Goal: Information Seeking & Learning: Learn about a topic

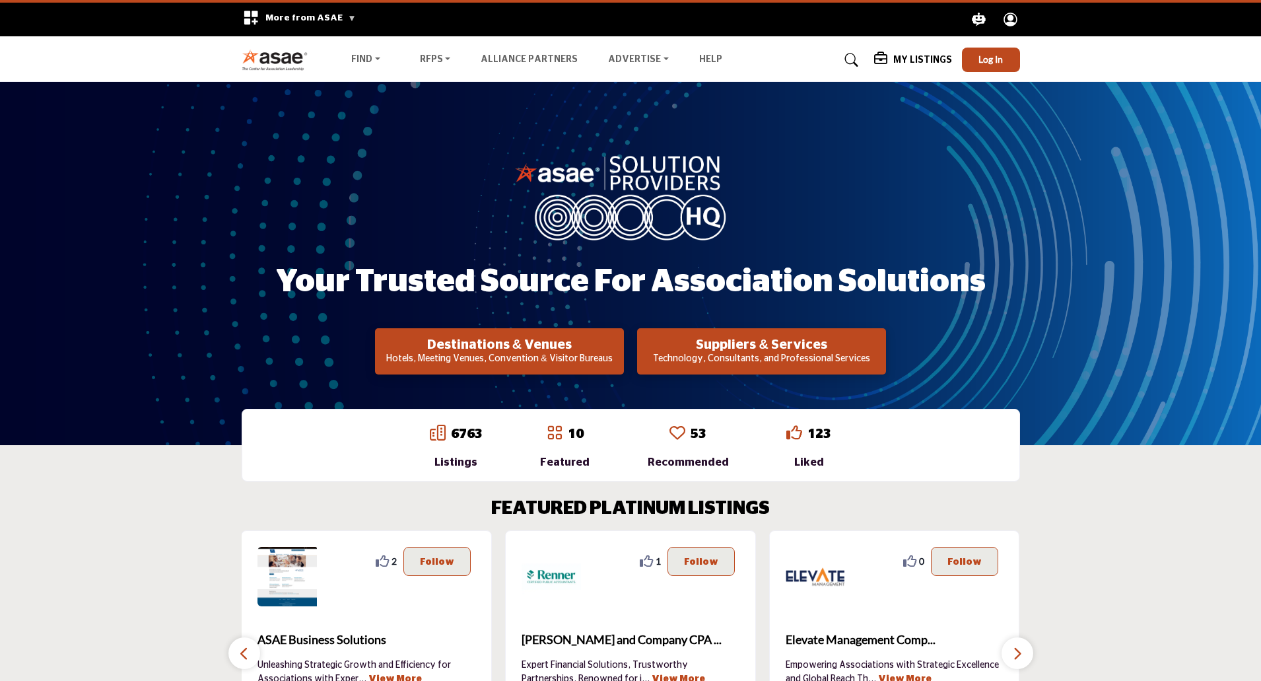
click at [853, 59] on icon at bounding box center [851, 59] width 13 height 13
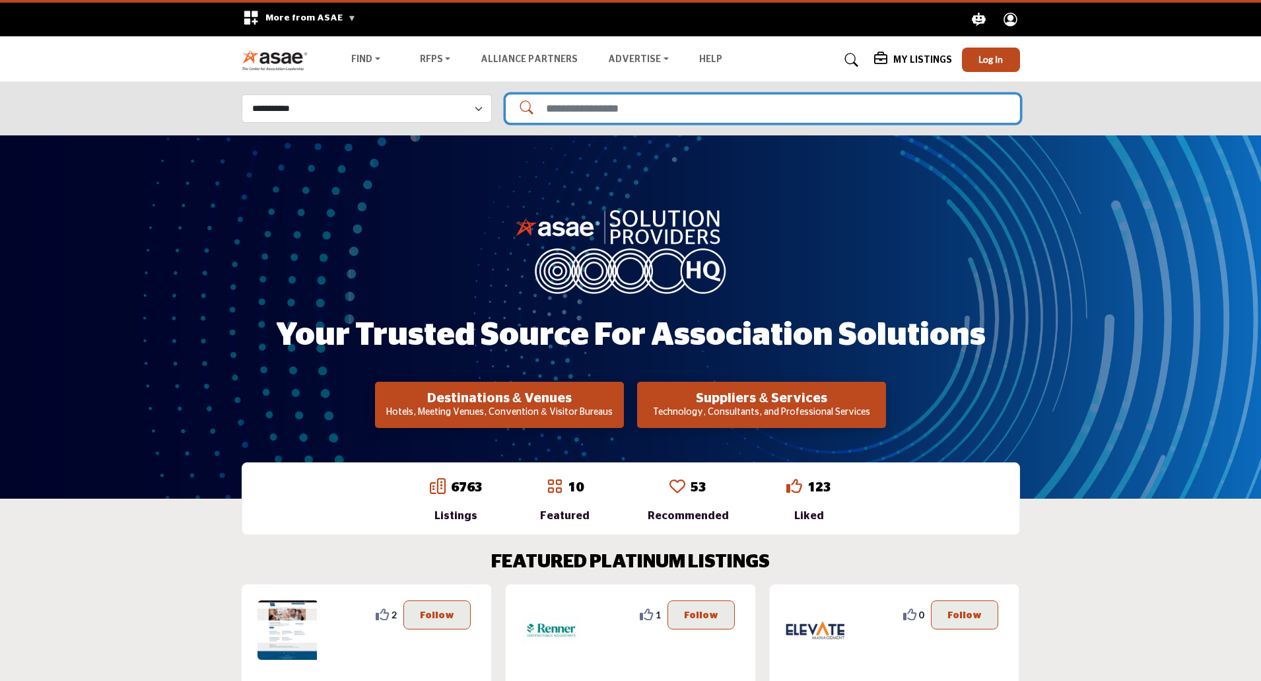
click at [657, 115] on input "Search Solutions" at bounding box center [763, 108] width 514 height 28
click at [652, 106] on input "**********" at bounding box center [763, 108] width 514 height 28
click at [649, 104] on input "**********" at bounding box center [763, 108] width 514 height 28
click at [652, 110] on input "**********" at bounding box center [763, 108] width 514 height 28
type input "**********"
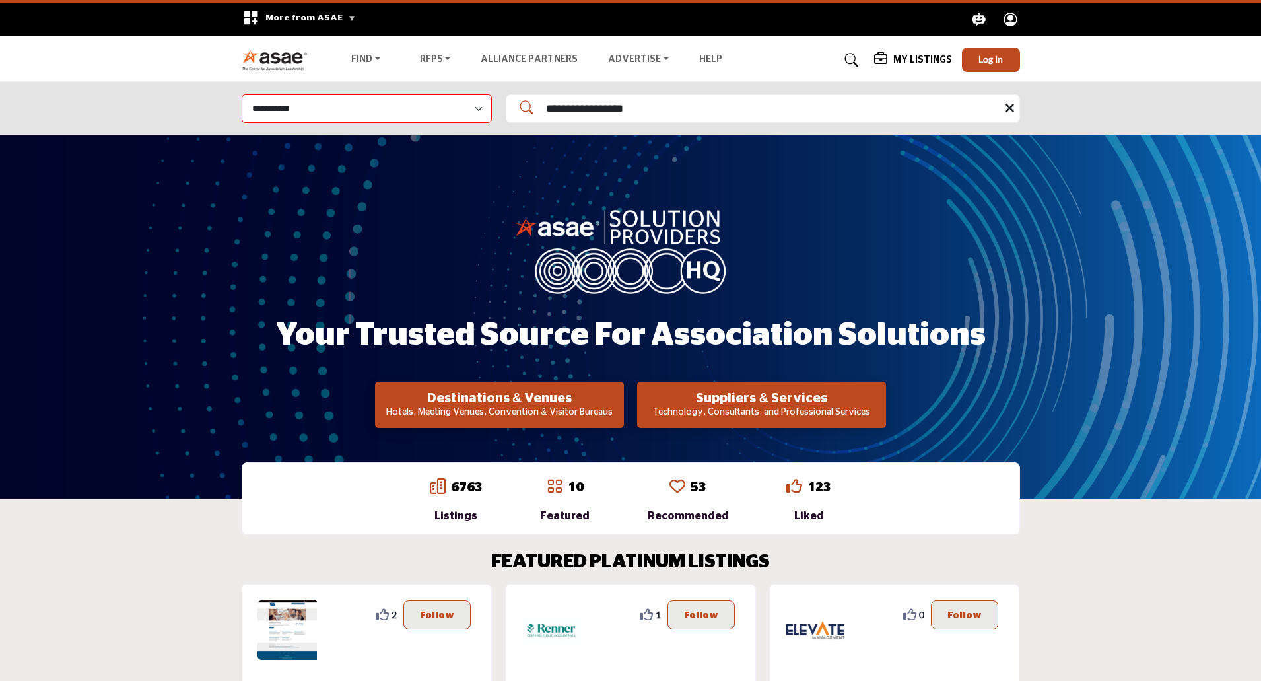
click at [906, 51] on div "My Listings Pricing Media Kit My Listings Log In" at bounding box center [947, 60] width 146 height 24
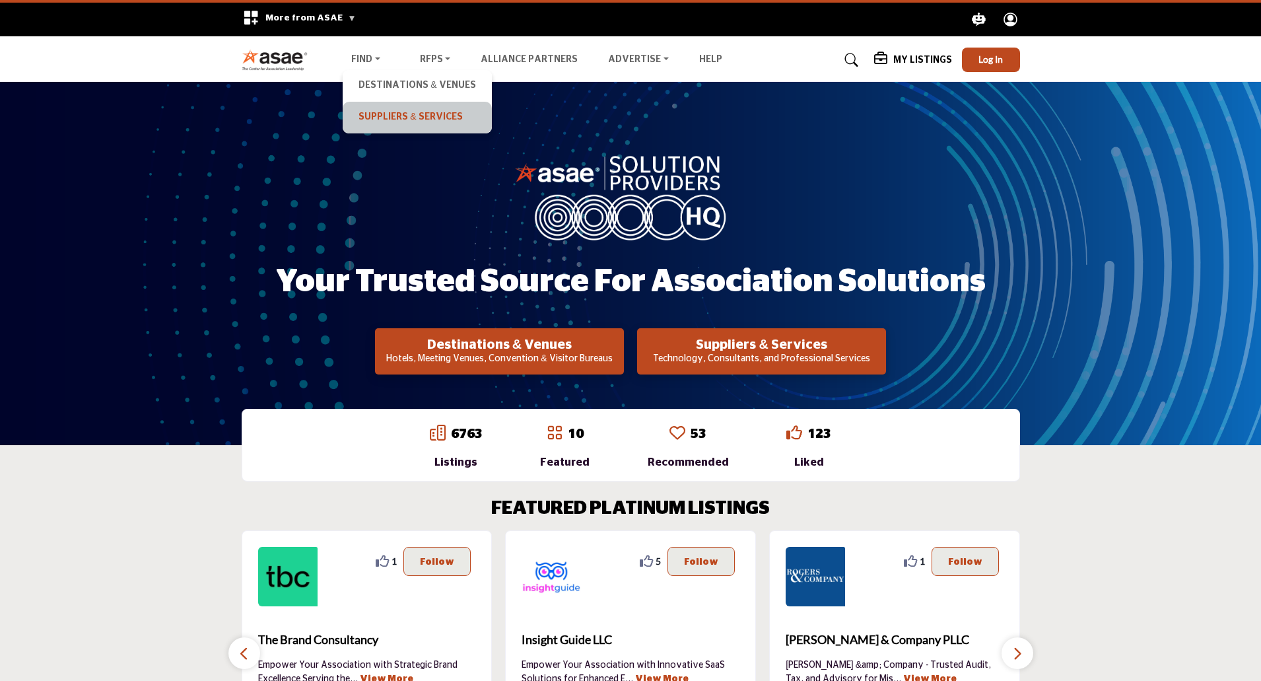
click at [368, 114] on link "Suppliers & Services" at bounding box center [416, 117] width 135 height 18
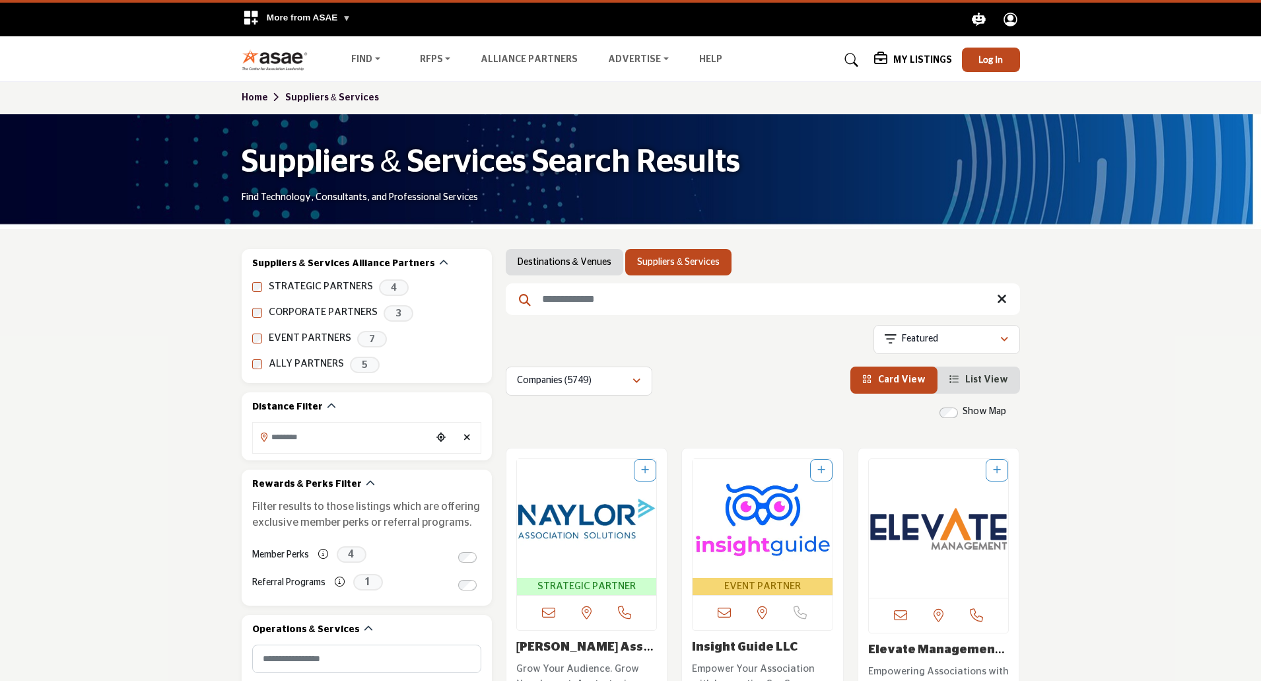
click at [571, 299] on input "Search Keyword" at bounding box center [763, 299] width 514 height 32
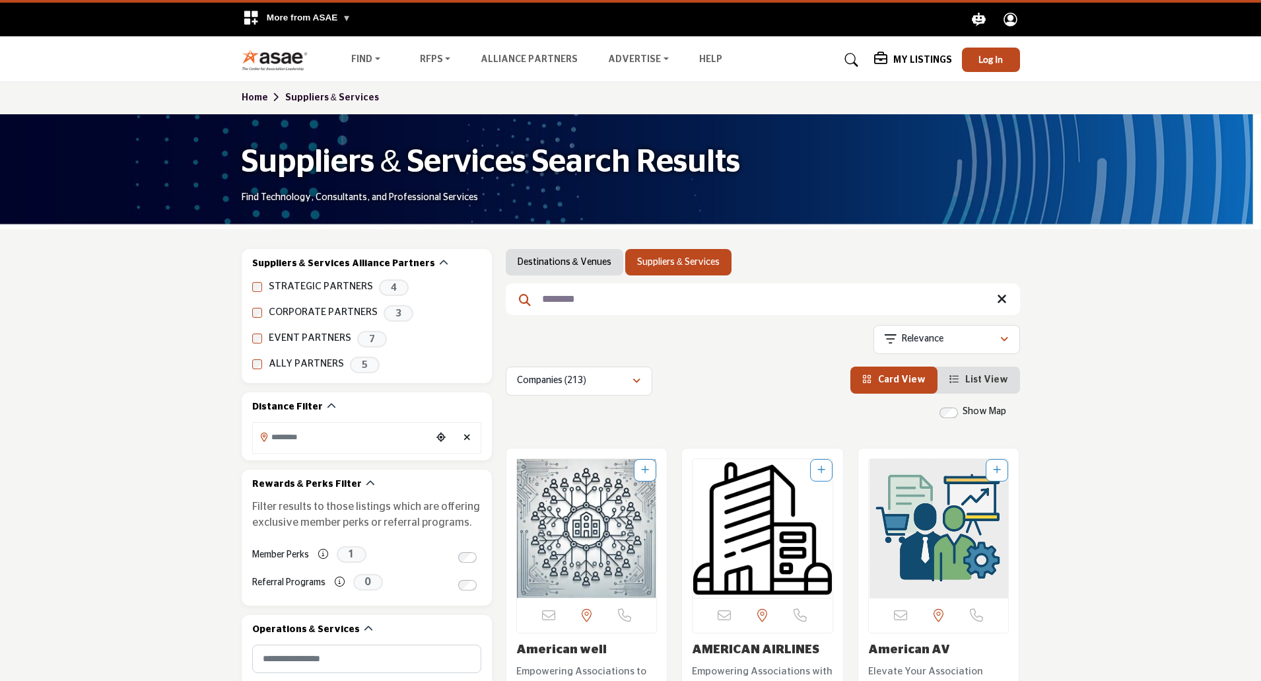
click at [593, 298] on input "********" at bounding box center [763, 299] width 514 height 32
type input "**********"
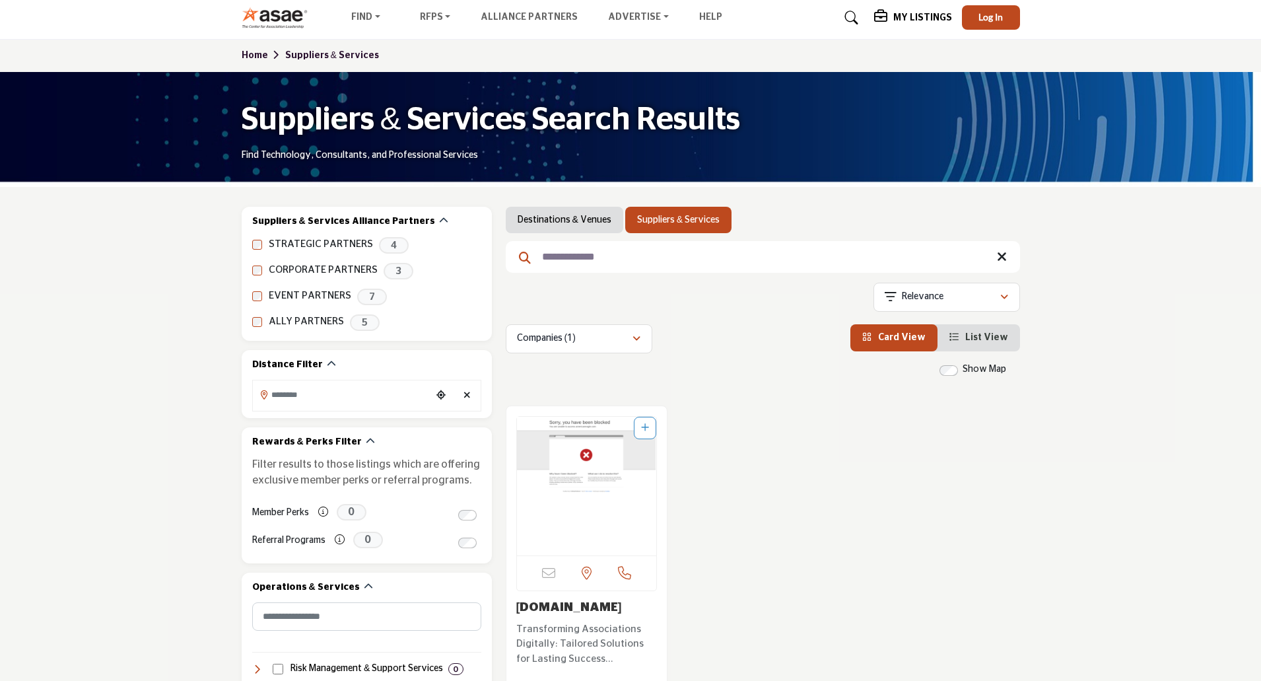
scroll to position [132, 0]
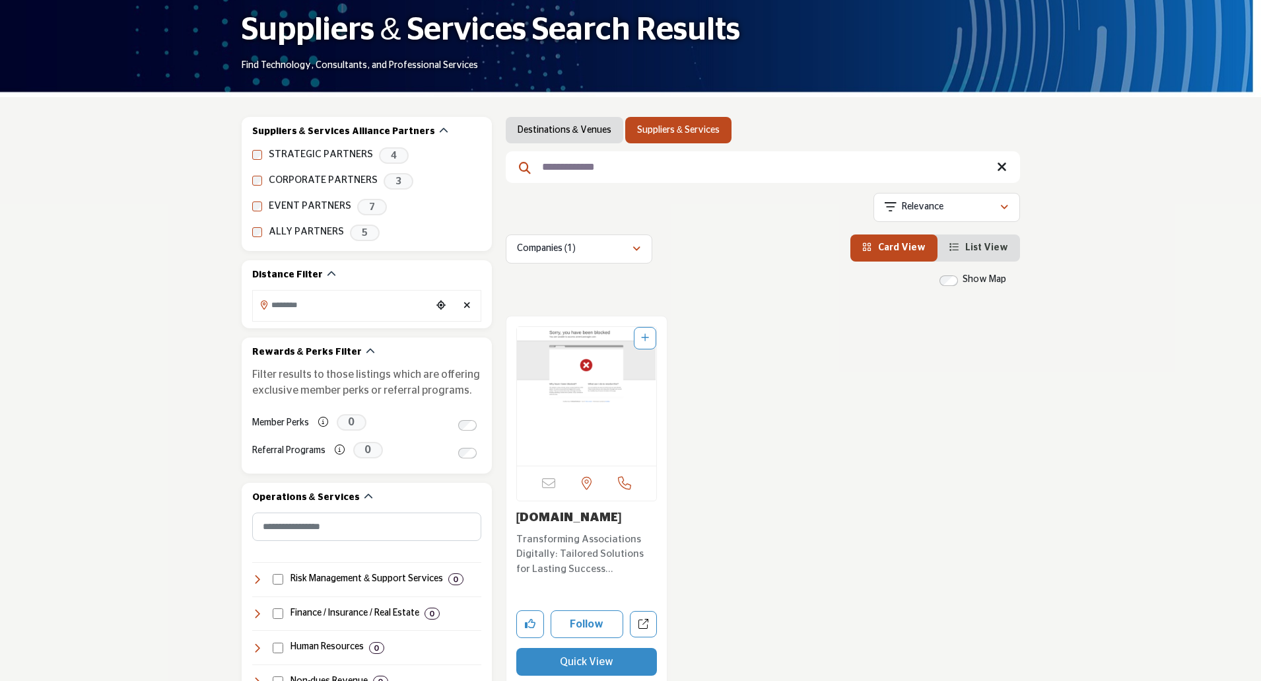
click at [579, 516] on link "[DOMAIN_NAME]" at bounding box center [569, 518] width 106 height 12
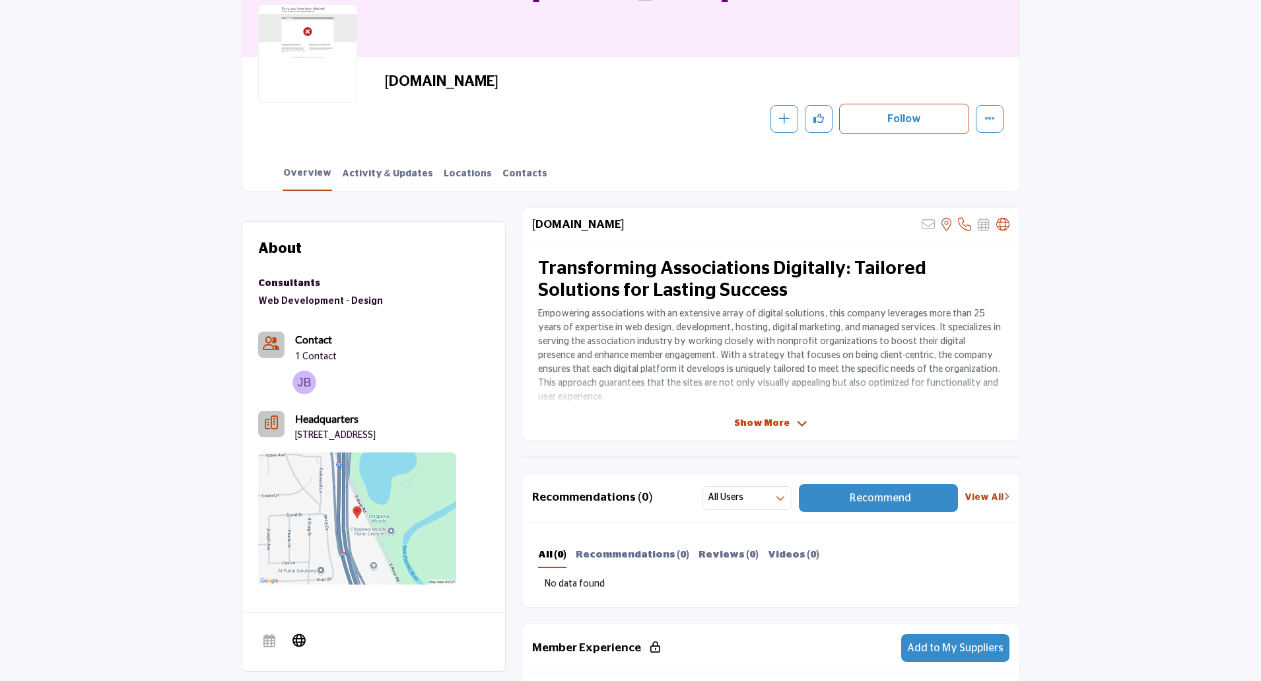
scroll to position [198, 0]
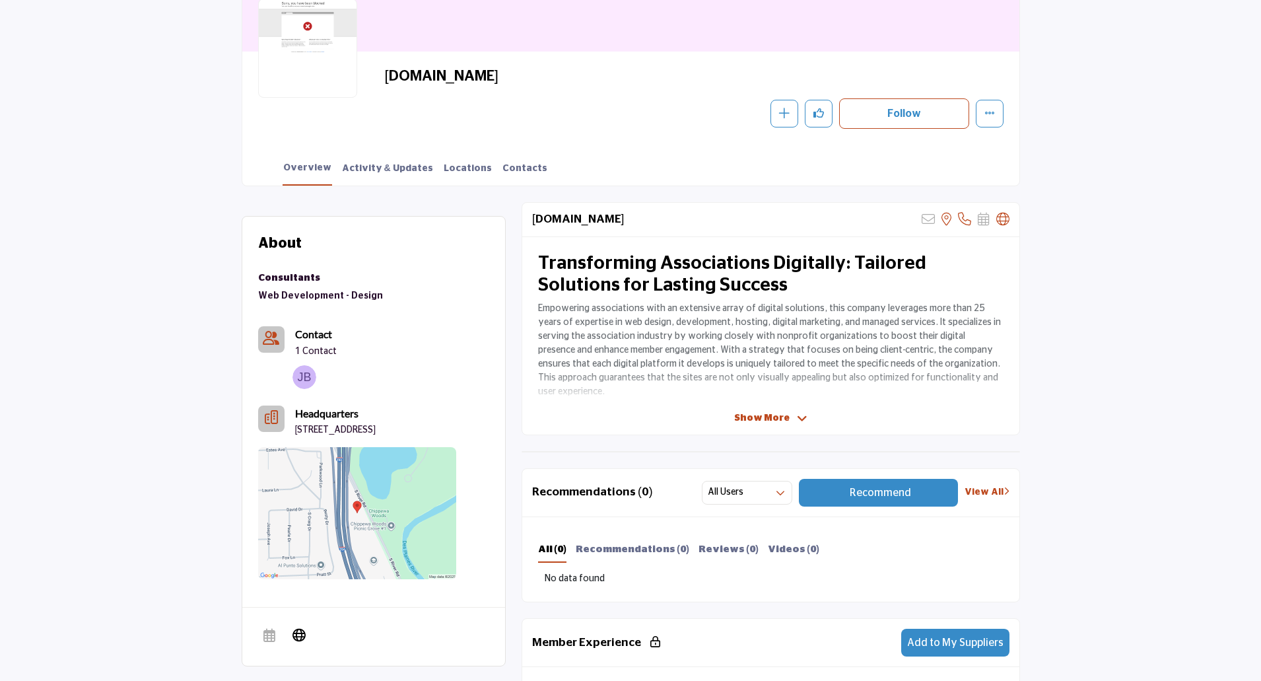
click at [764, 417] on span "Show More" at bounding box center [761, 418] width 55 height 14
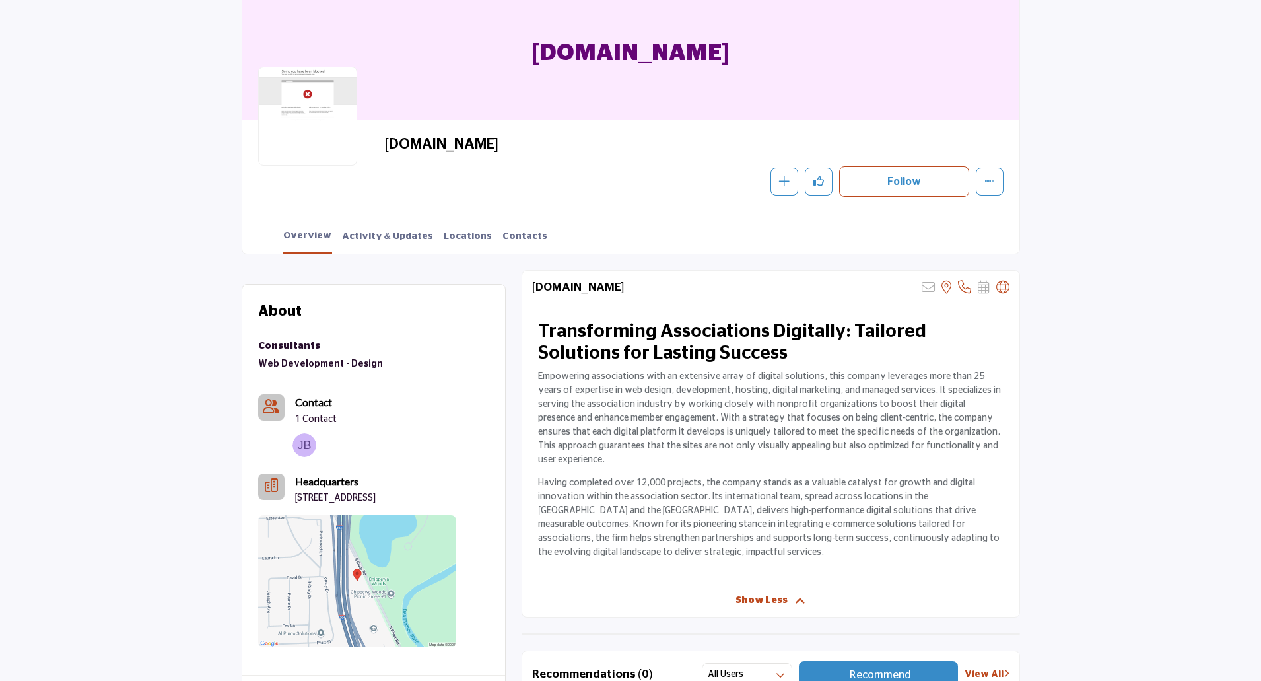
scroll to position [66, 0]
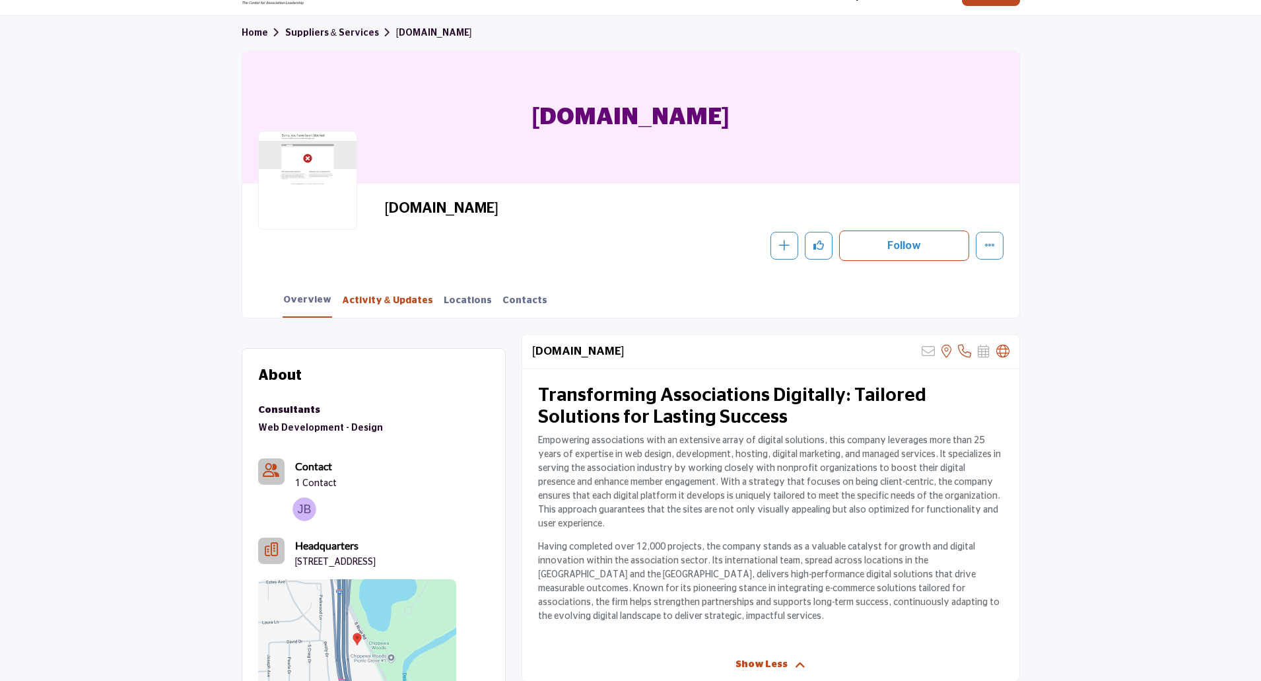
click at [367, 309] on link "Activity & Updates" at bounding box center [387, 305] width 92 height 23
click at [388, 300] on link "Activity & Updates" at bounding box center [387, 305] width 92 height 23
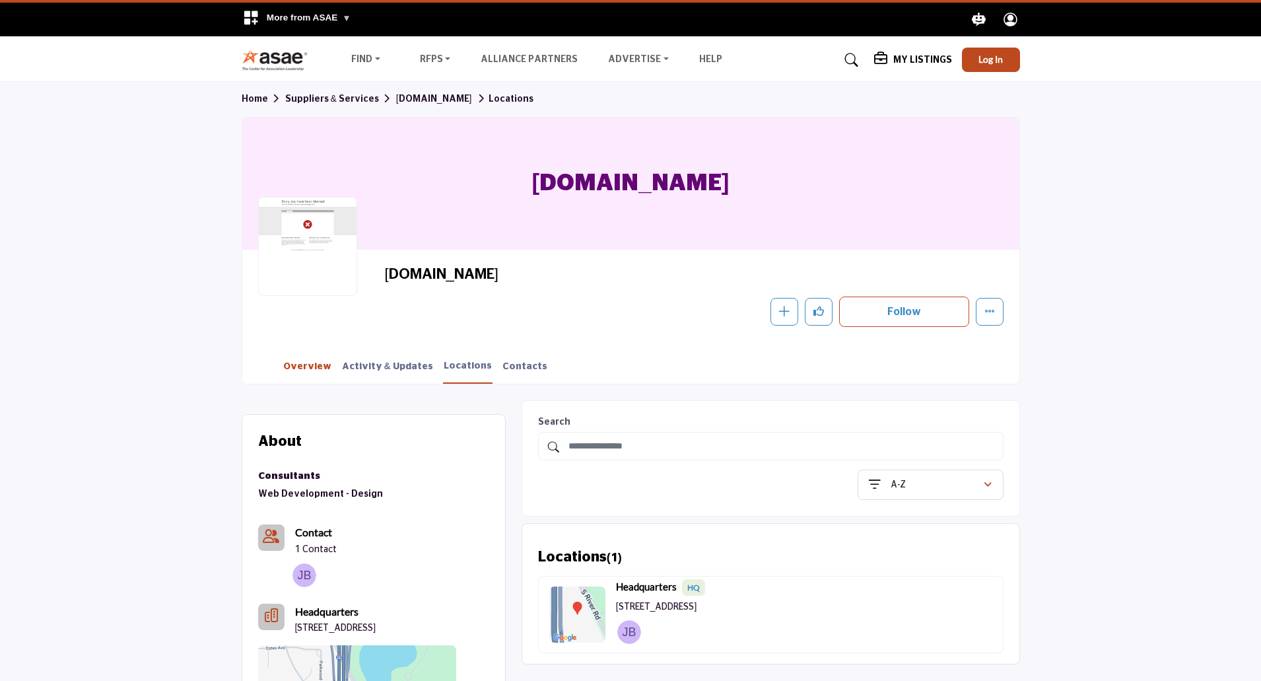
click at [317, 363] on link "Overview" at bounding box center [308, 371] width 50 height 23
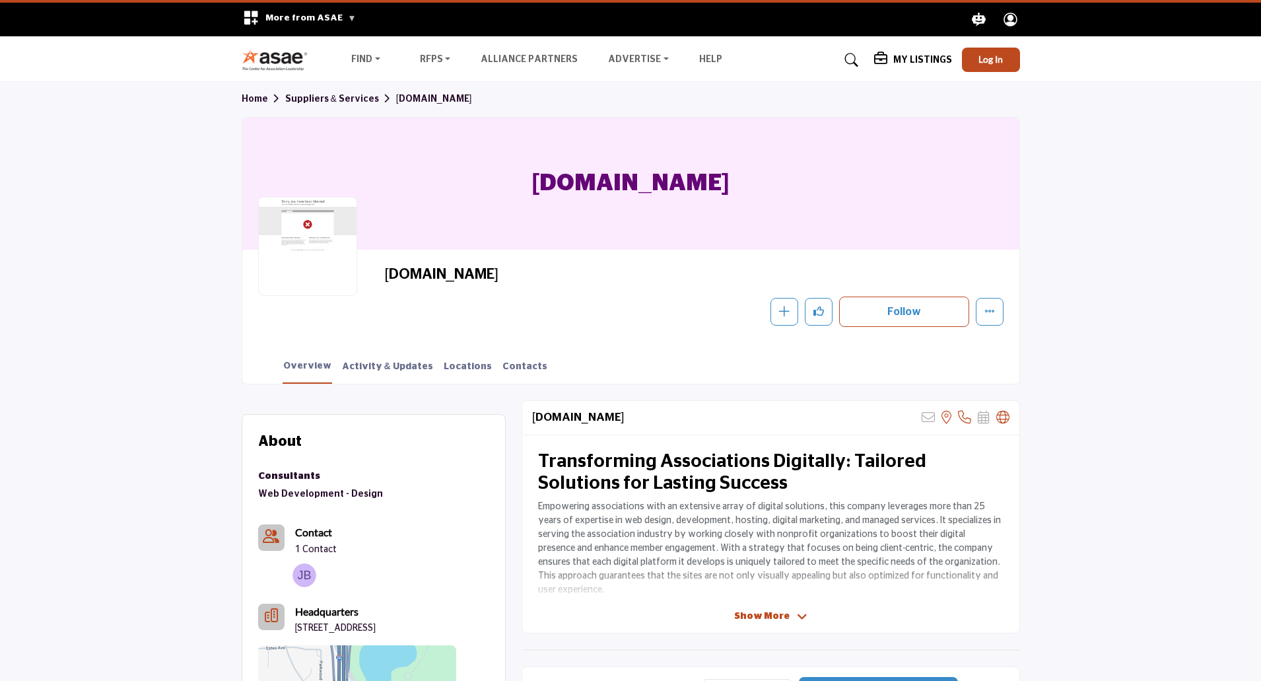
click at [758, 616] on span "Show More" at bounding box center [761, 617] width 55 height 14
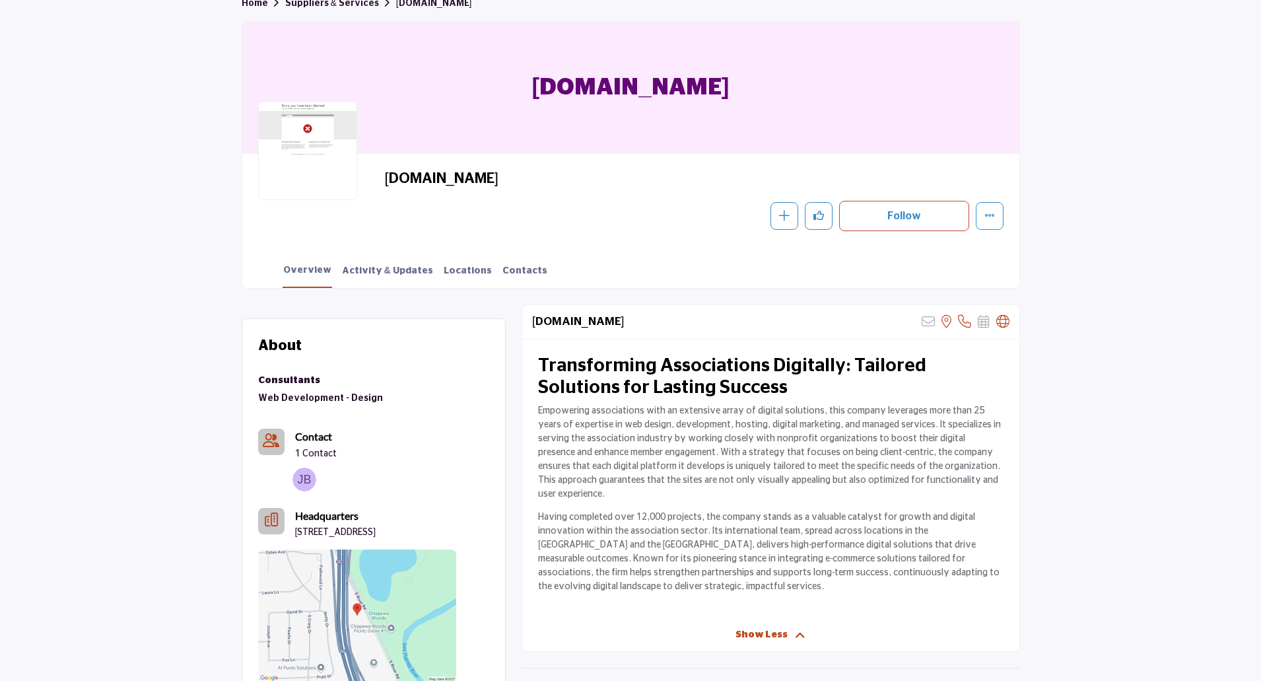
scroll to position [198, 0]
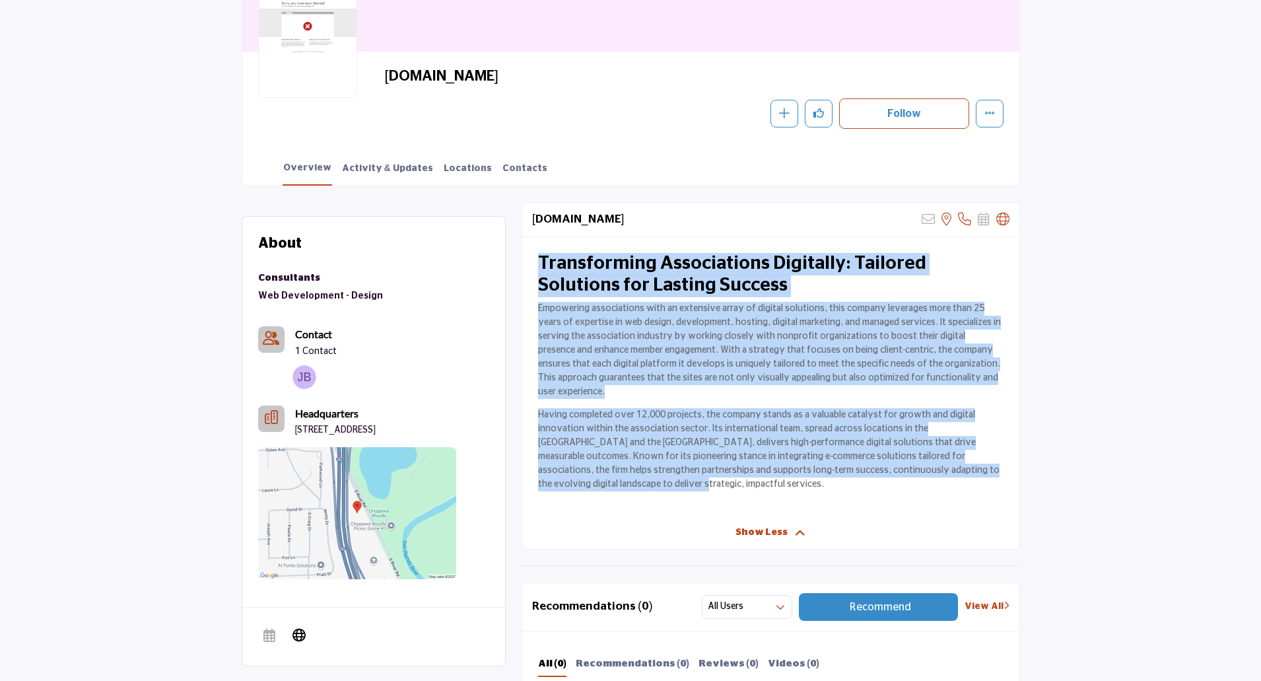
drag, startPoint x: 997, startPoint y: 459, endPoint x: 535, endPoint y: 260, distance: 502.6
click at [535, 260] on div "Transforming Associations Digitally: Tailored Solutions for Lasting Success Emp…" at bounding box center [770, 376] width 497 height 279
drag, startPoint x: 535, startPoint y: 260, endPoint x: 1001, endPoint y: 470, distance: 510.5
click at [1001, 470] on div "Transforming Associations Digitally: Tailored Solutions for Lasting Success Emp…" at bounding box center [770, 376] width 497 height 279
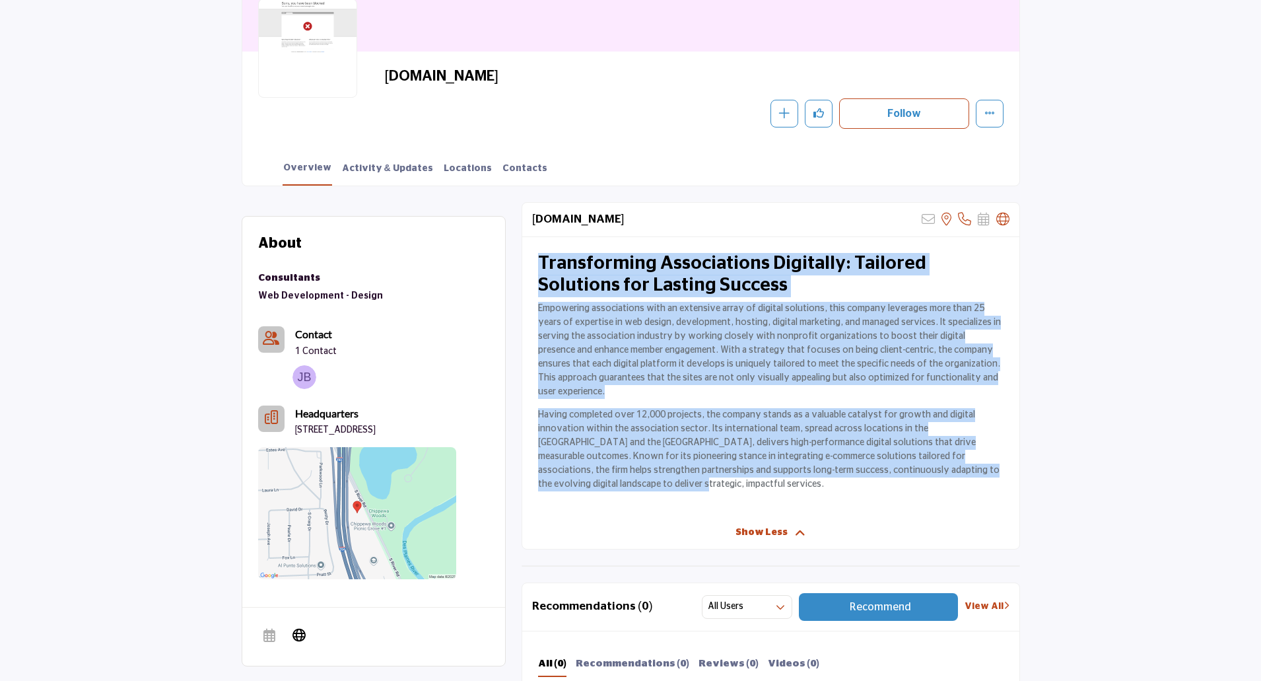
click at [1001, 470] on div "Transforming Associations Digitally: Tailored Solutions for Lasting Success Emp…" at bounding box center [770, 376] width 497 height 279
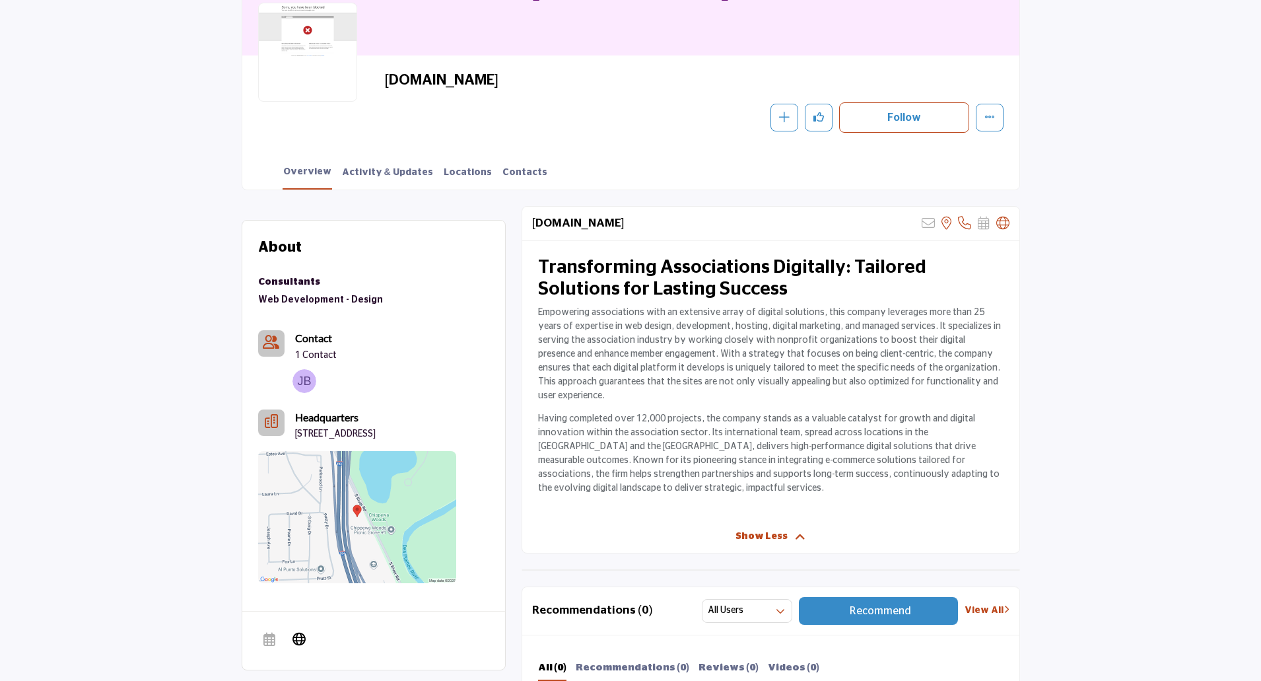
scroll to position [0, 0]
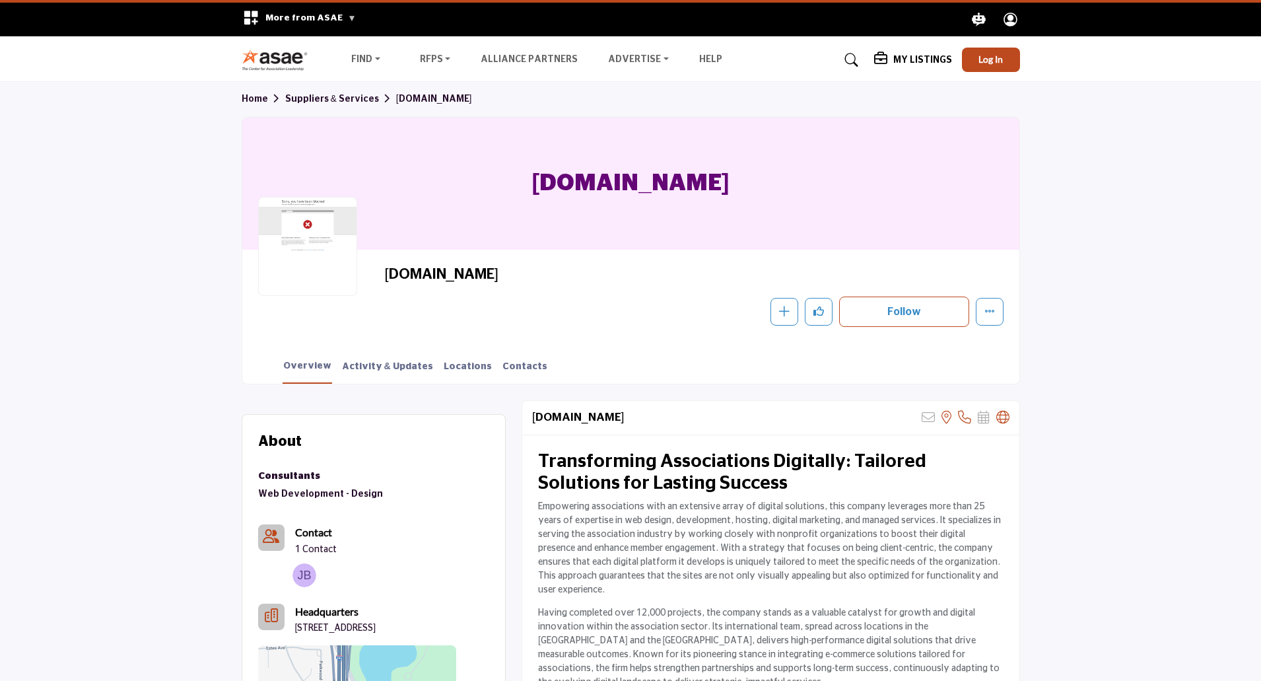
click at [995, 57] on span "Log In" at bounding box center [991, 58] width 24 height 11
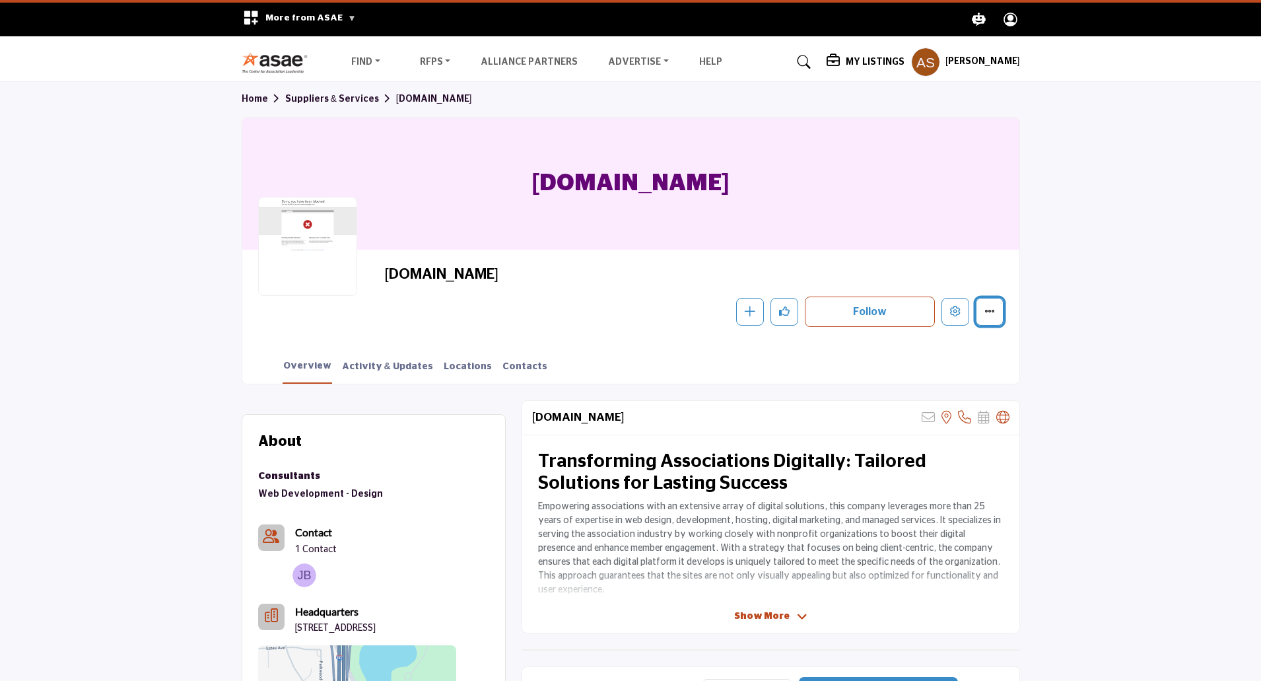
click at [995, 320] on button "More details" at bounding box center [990, 312] width 28 height 28
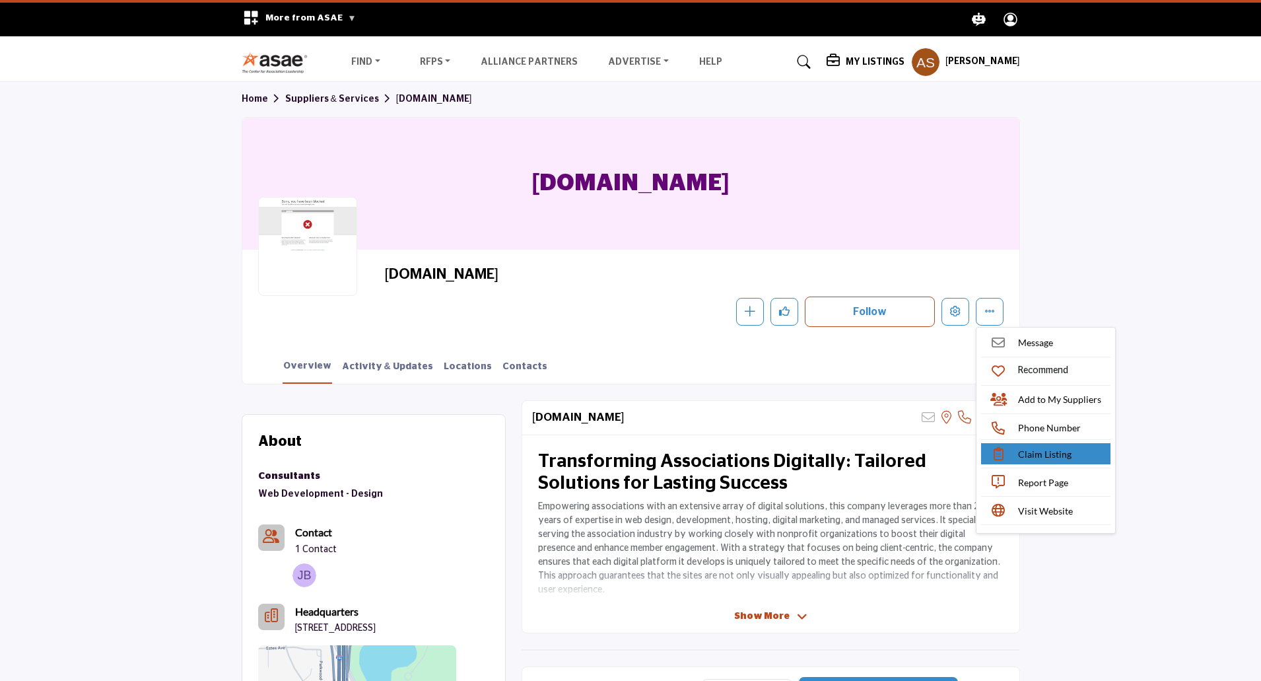
click at [1032, 453] on span "Claim Listing" at bounding box center [1044, 454] width 53 height 14
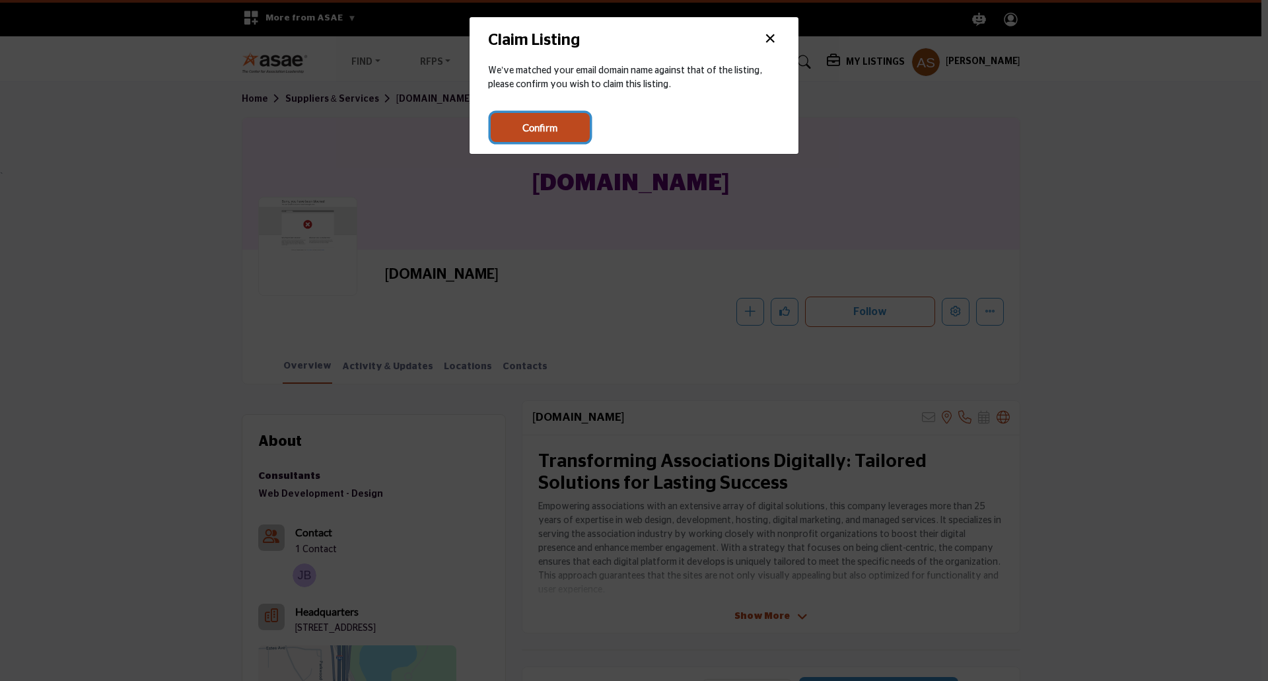
click at [560, 129] on button "Confirm" at bounding box center [540, 127] width 99 height 29
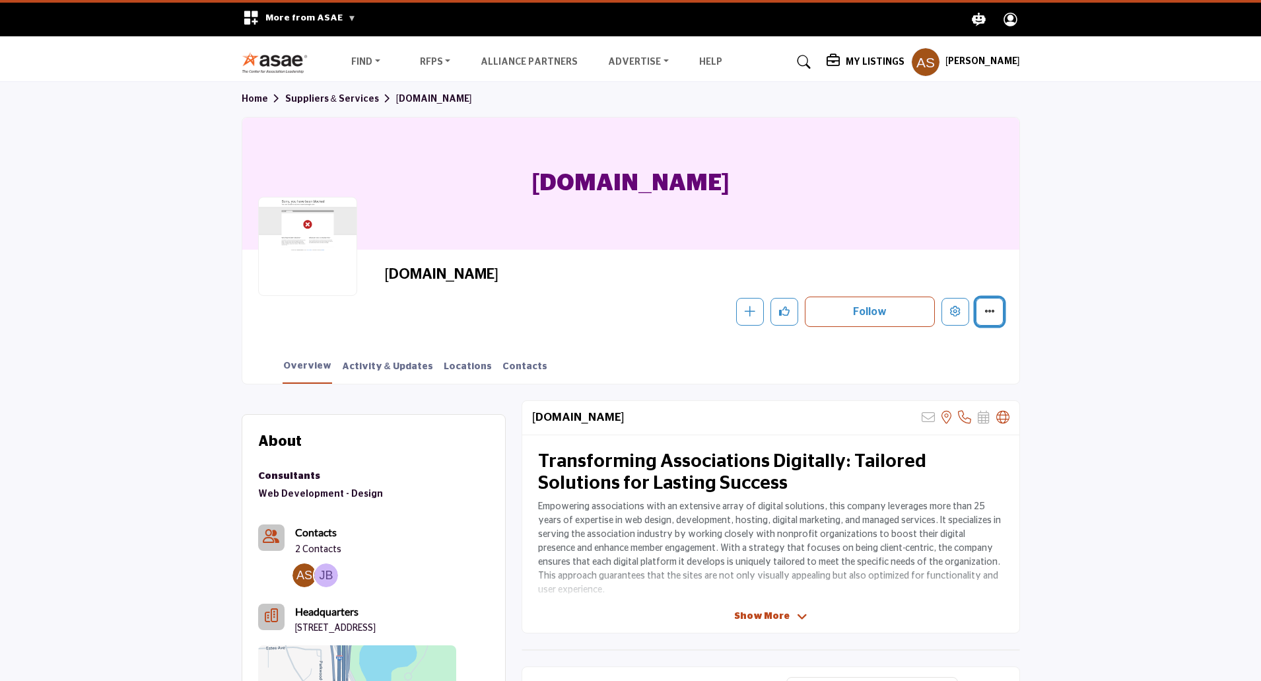
click at [992, 325] on button "More details" at bounding box center [990, 312] width 28 height 28
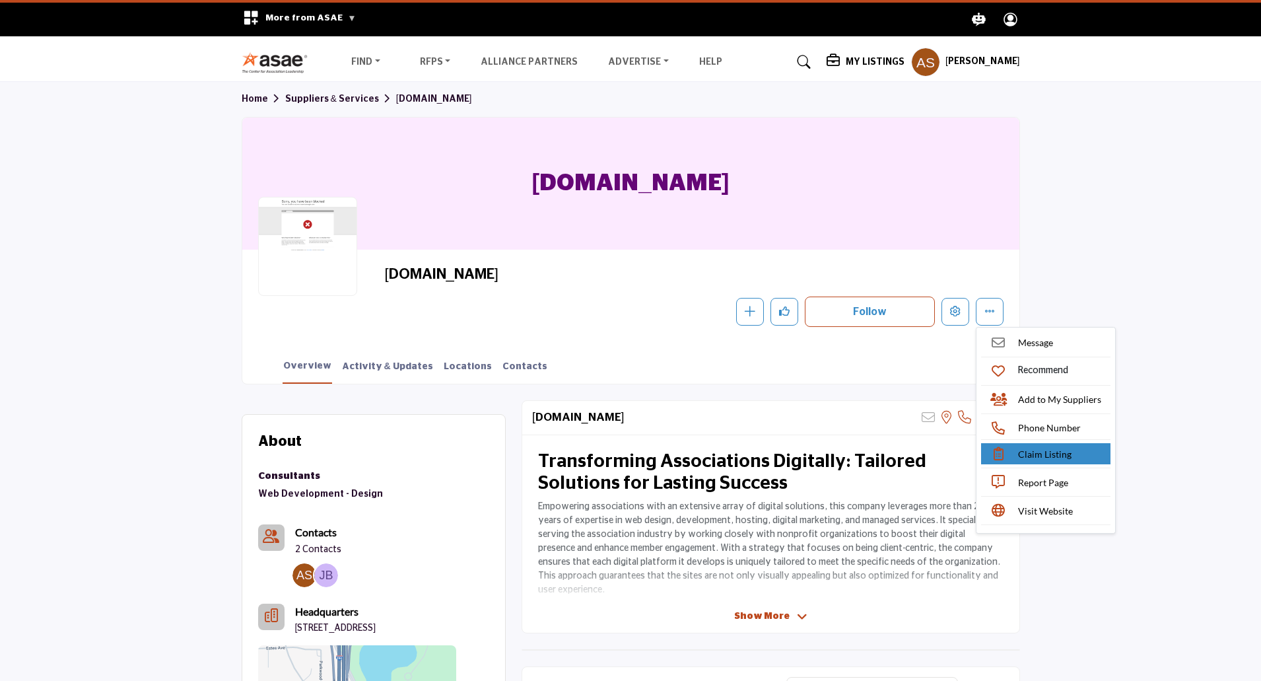
click at [1009, 458] on link "Claim Listing" at bounding box center [1045, 453] width 129 height 21
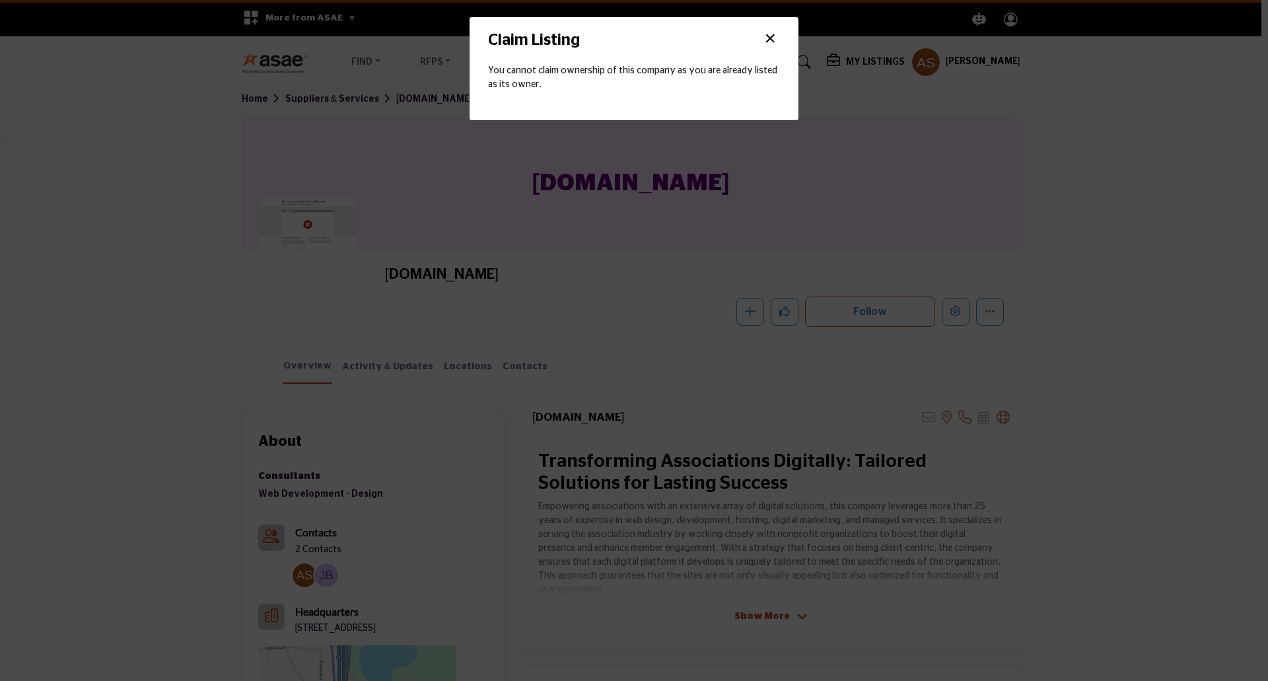
click at [775, 32] on button "×" at bounding box center [770, 38] width 20 height 25
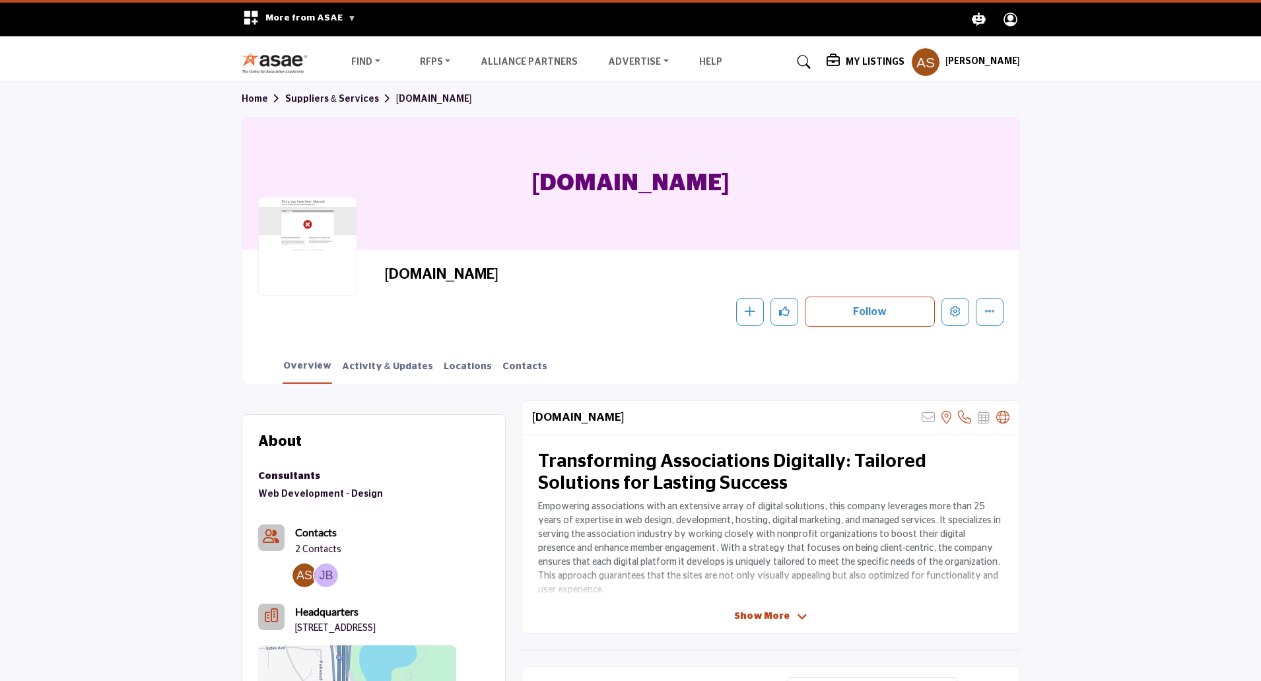
click at [324, 236] on div at bounding box center [307, 246] width 99 height 99
click at [995, 314] on button "More details" at bounding box center [990, 312] width 28 height 28
click at [993, 312] on icon "More details" at bounding box center [990, 311] width 11 height 11
click at [995, 315] on button "More details" at bounding box center [990, 312] width 28 height 28
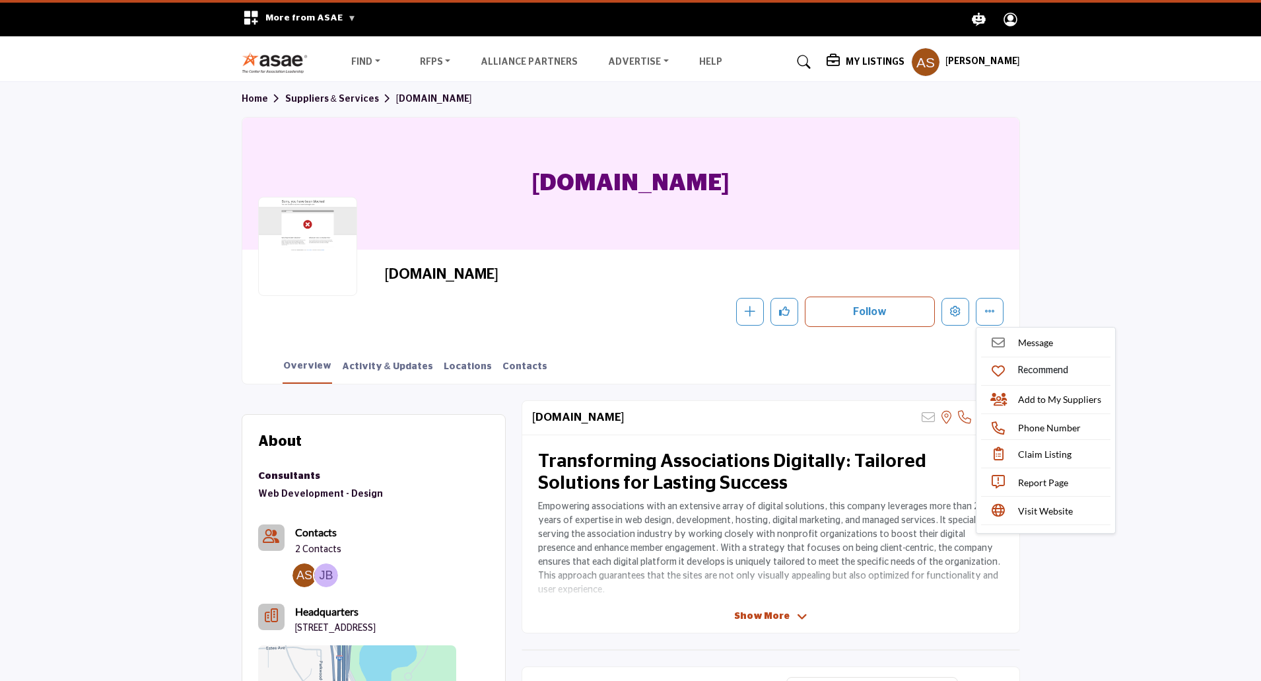
click at [772, 524] on p "Empowering associations with an extensive array of digital solutions, this comp…" at bounding box center [771, 548] width 466 height 97
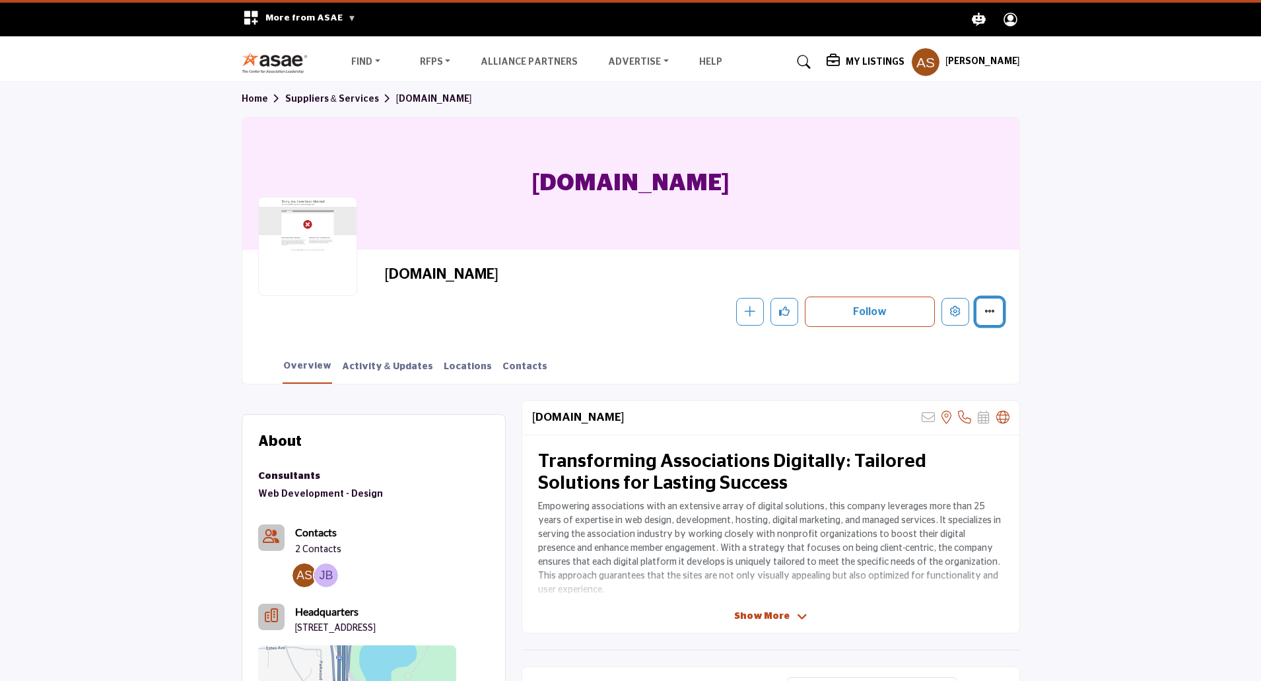
click at [993, 313] on icon "More details" at bounding box center [990, 311] width 11 height 11
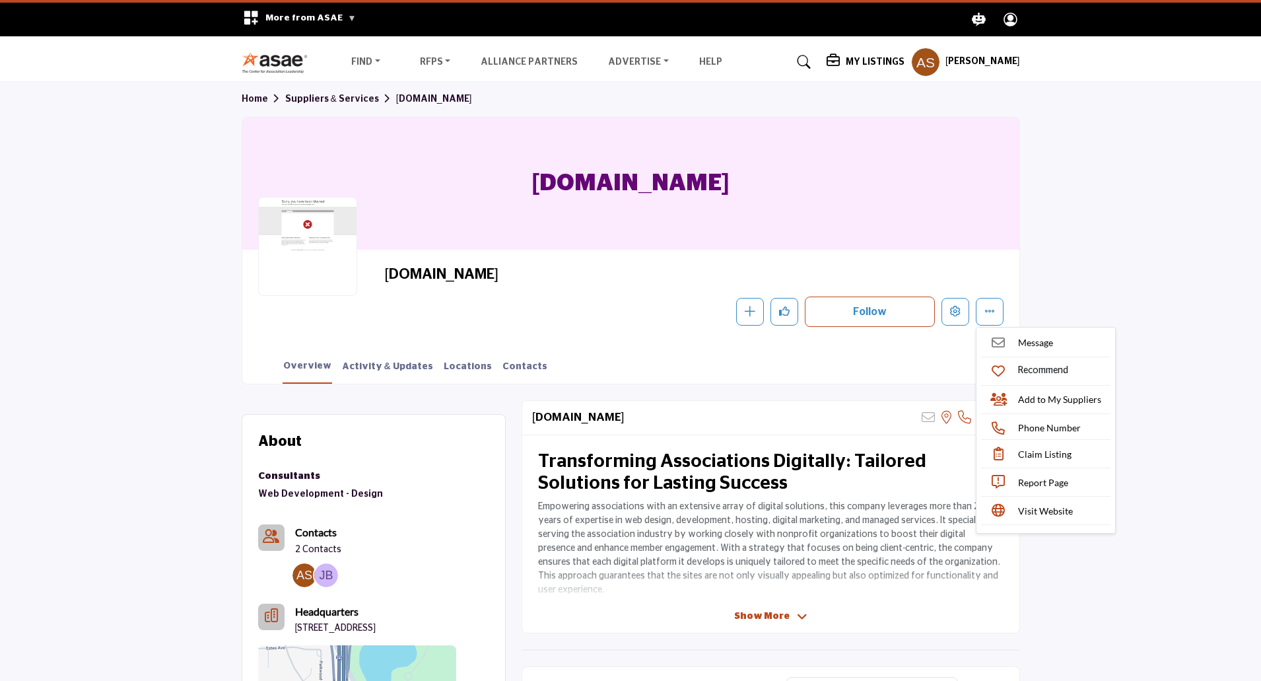
click at [637, 477] on h2 "Transforming Associations Digitally: Tailored Solutions for Lasting Success" at bounding box center [771, 473] width 466 height 44
click at [503, 365] on link "Contacts" at bounding box center [525, 371] width 46 height 23
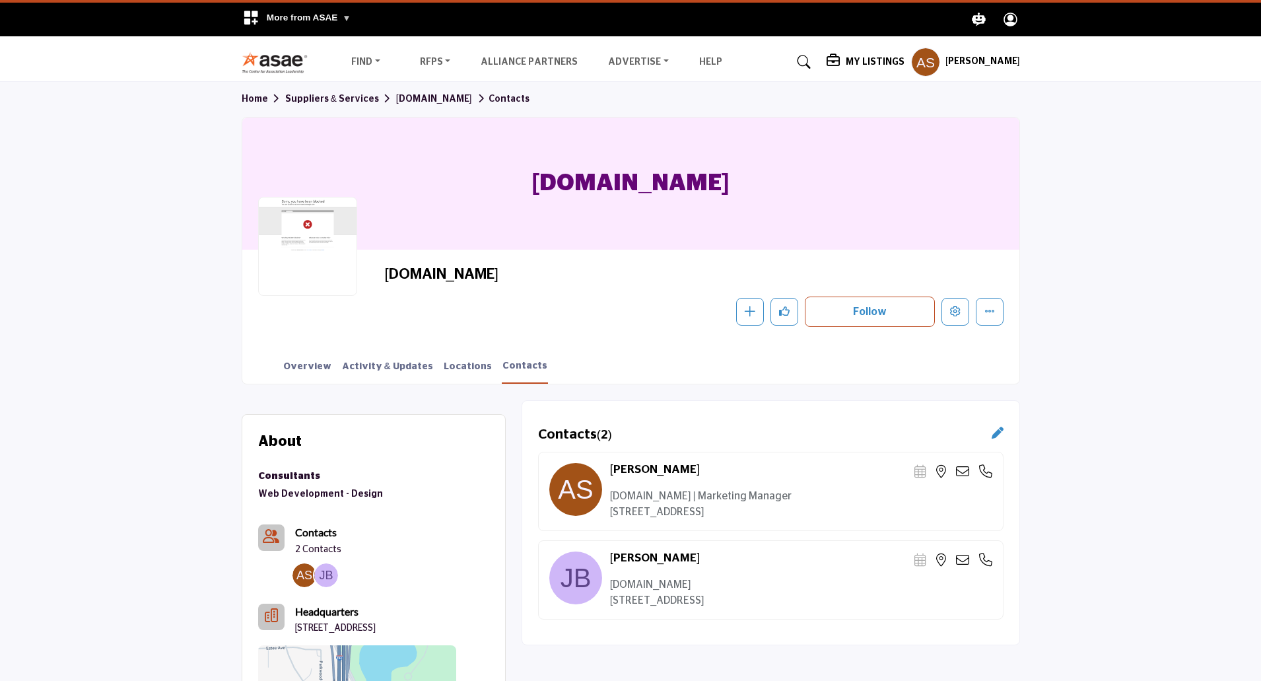
click at [594, 183] on h1 "[DOMAIN_NAME]" at bounding box center [630, 184] width 197 height 132
click at [987, 314] on icon "More details" at bounding box center [990, 311] width 11 height 11
click at [787, 437] on div "Contacts ( 2 )" at bounding box center [771, 434] width 466 height 17
click at [286, 365] on link "Overview" at bounding box center [308, 371] width 50 height 23
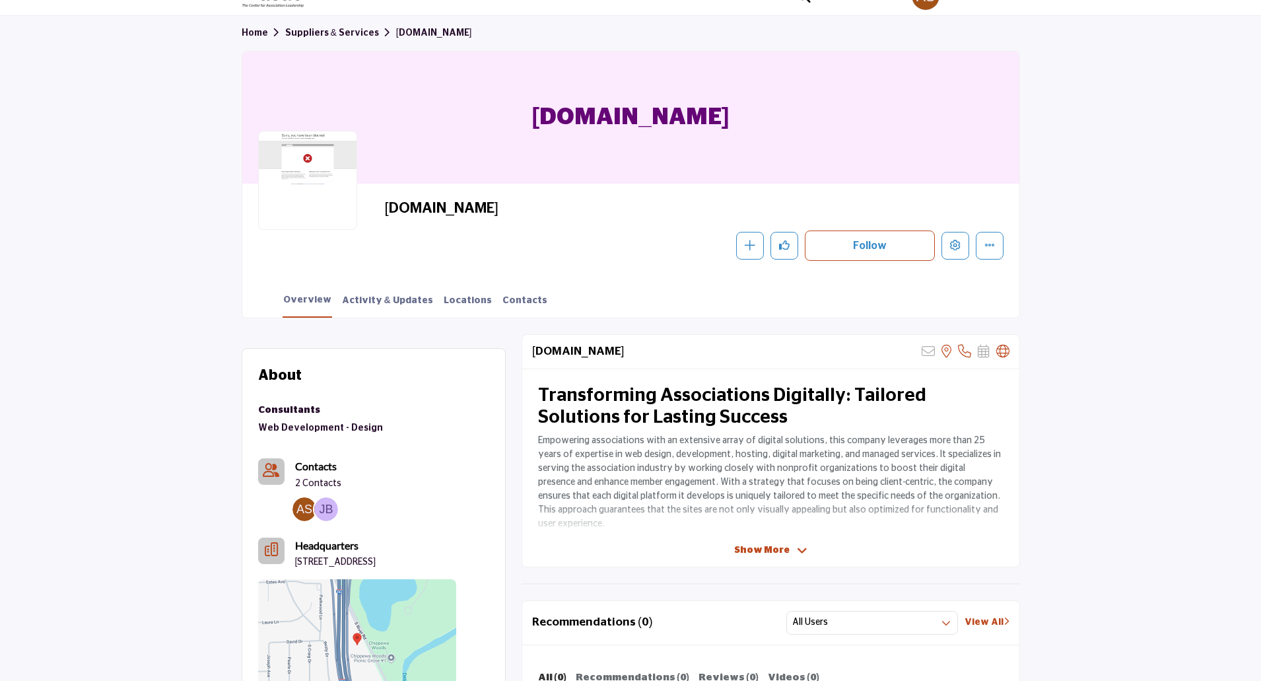
scroll to position [66, 0]
click at [769, 552] on span "Show More" at bounding box center [761, 551] width 55 height 14
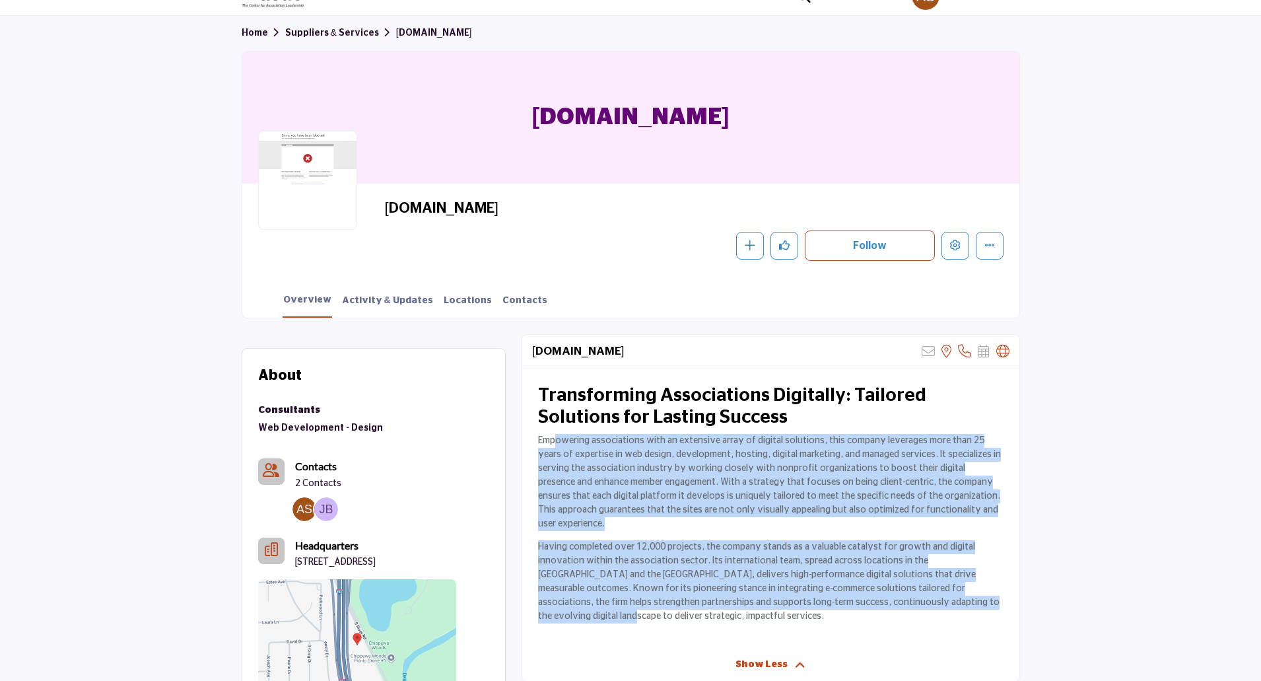
drag, startPoint x: 781, startPoint y: 553, endPoint x: 927, endPoint y: 602, distance: 153.9
click at [927, 602] on div "Transforming Associations Digitally: Tailored Solutions for Lasting Success Emp…" at bounding box center [770, 508] width 497 height 279
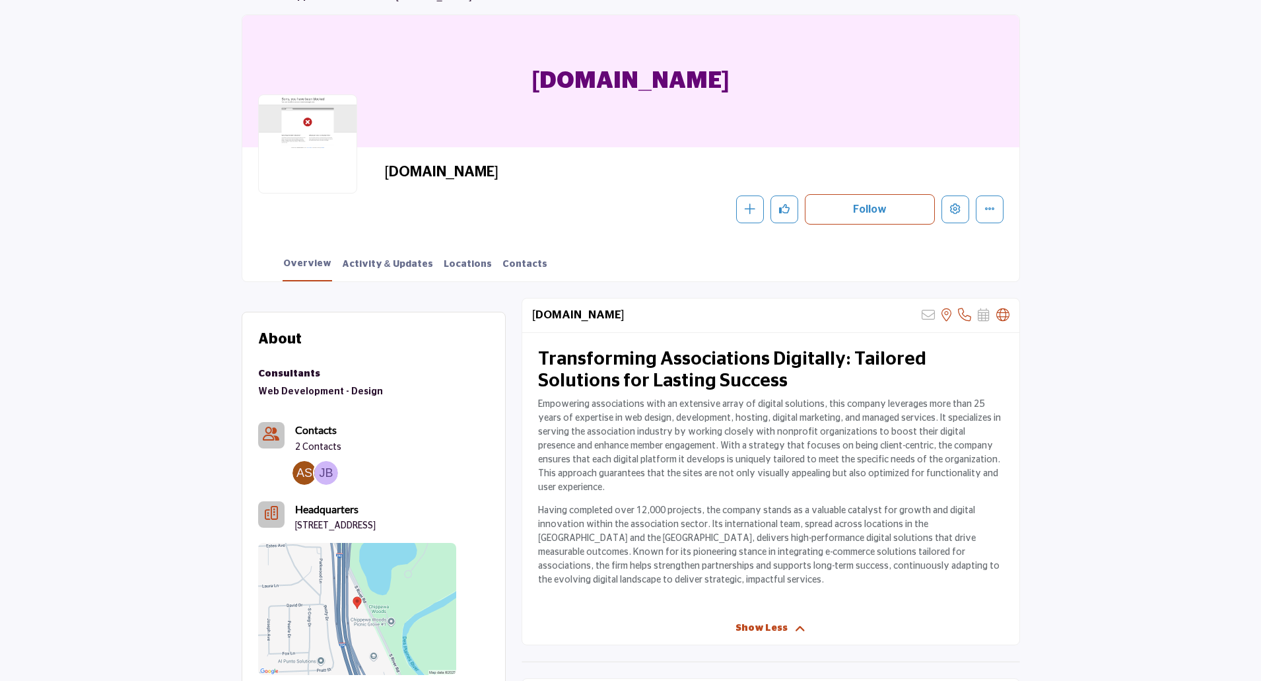
scroll to position [0, 0]
